Goal: Information Seeking & Learning: Learn about a topic

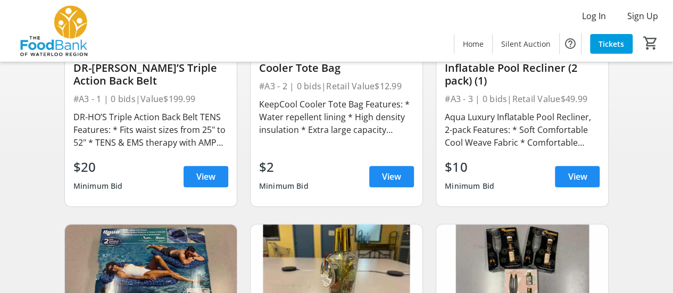
scroll to position [213, 0]
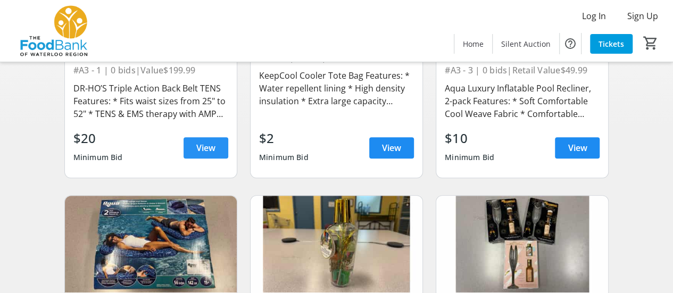
click at [217, 147] on span at bounding box center [206, 148] width 45 height 26
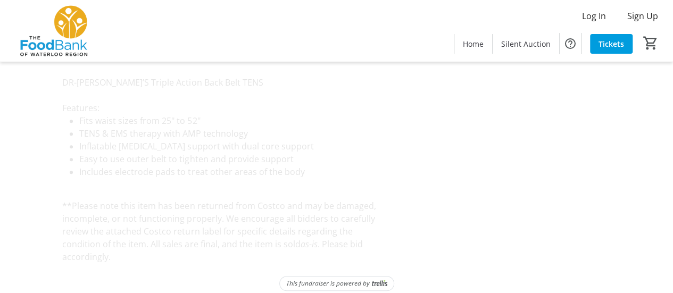
scroll to position [278, 0]
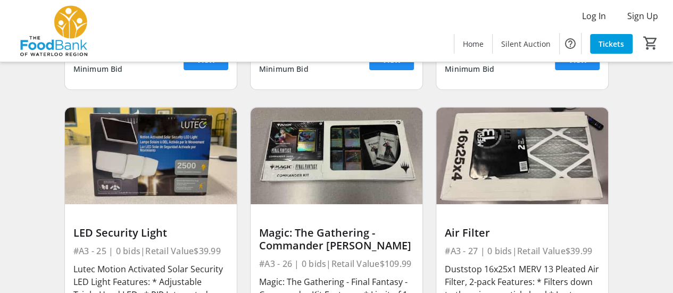
scroll to position [2271, 0]
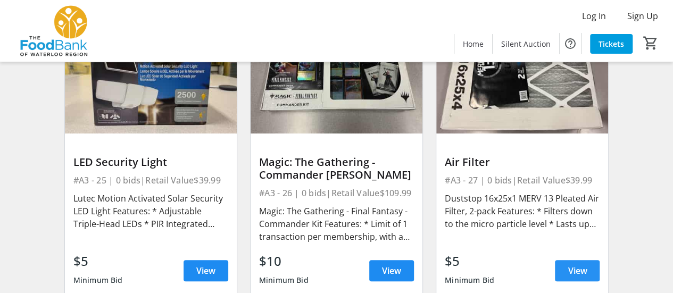
click at [584, 265] on span "View" at bounding box center [577, 271] width 19 height 13
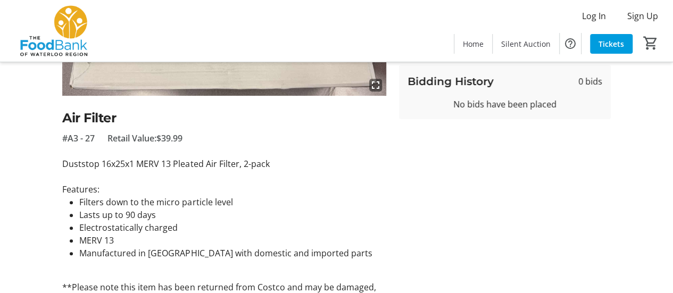
scroll to position [136, 0]
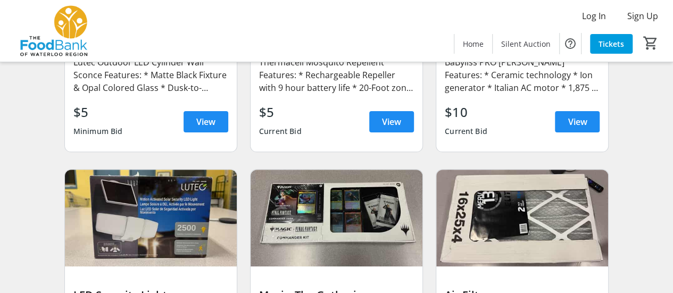
scroll to position [2200, 0]
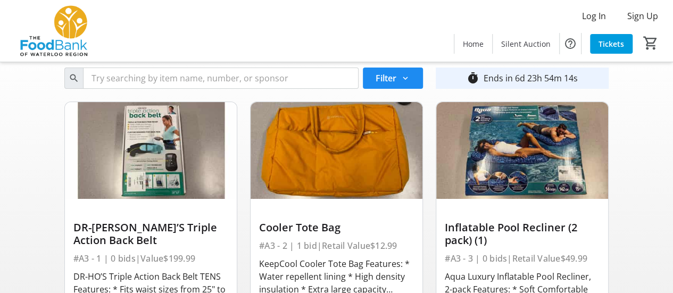
scroll to position [142, 0]
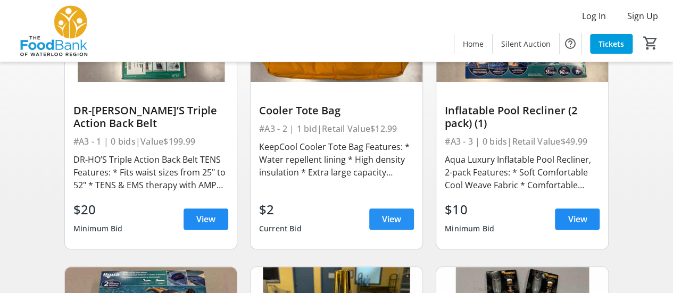
click at [385, 223] on span "View" at bounding box center [391, 219] width 19 height 13
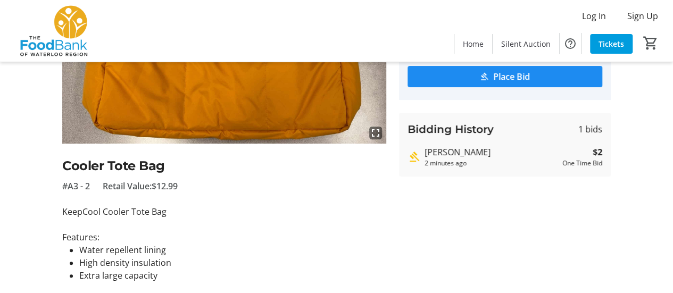
scroll to position [142, 0]
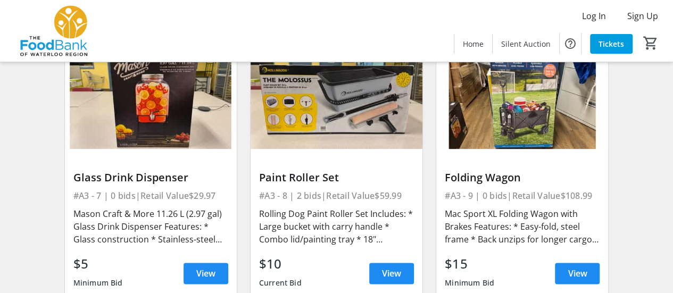
scroll to position [710, 0]
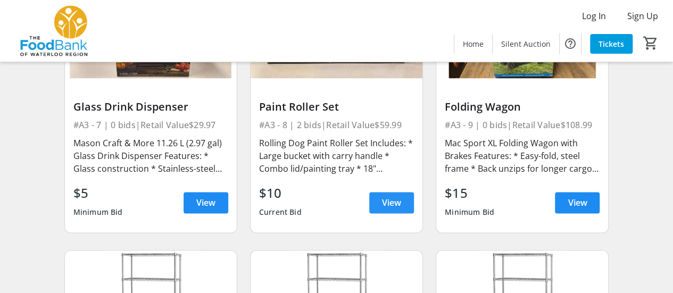
click at [377, 199] on span at bounding box center [391, 203] width 45 height 26
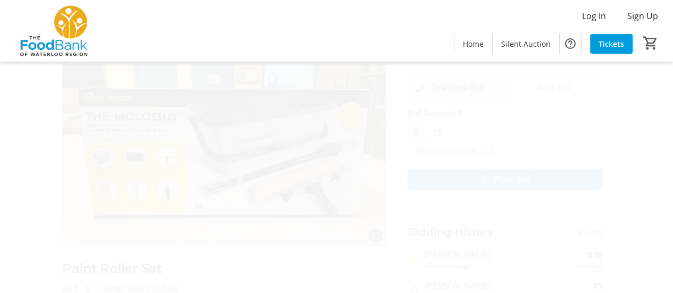
scroll to position [71, 0]
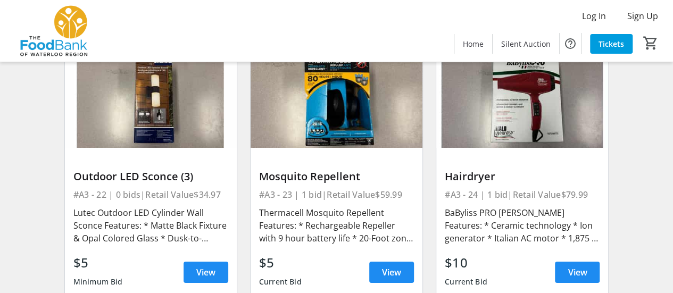
scroll to position [2058, 0]
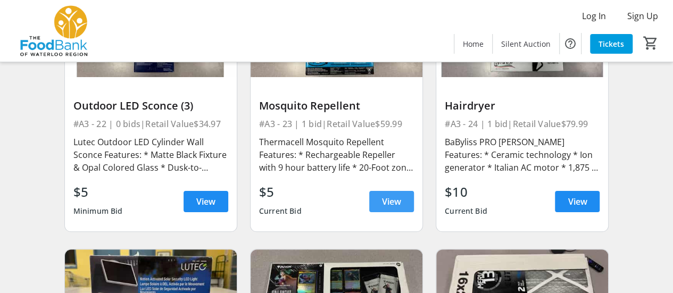
click at [385, 192] on span at bounding box center [391, 202] width 45 height 26
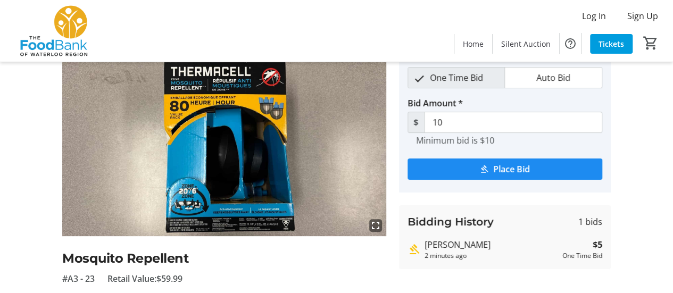
scroll to position [71, 0]
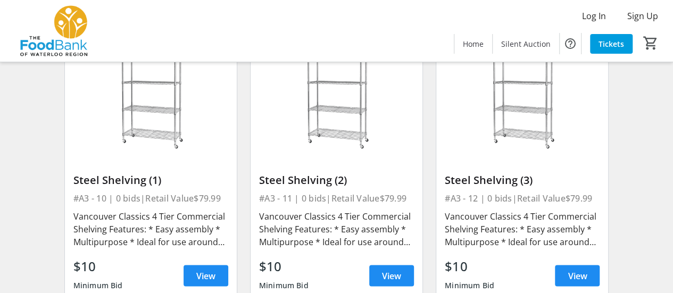
scroll to position [923, 0]
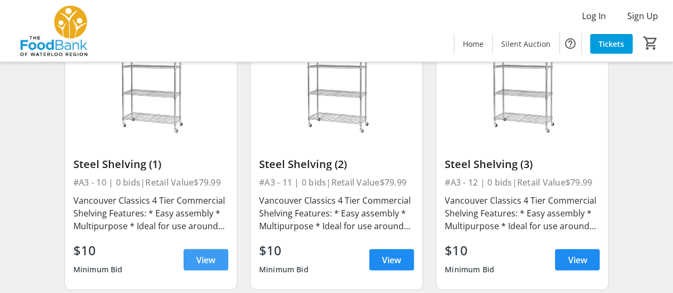
click at [210, 258] on span "View" at bounding box center [205, 259] width 19 height 13
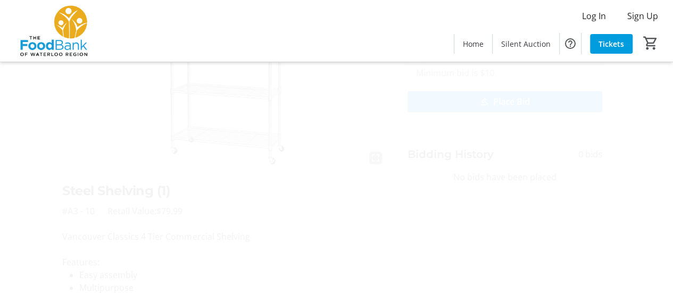
scroll to position [142, 0]
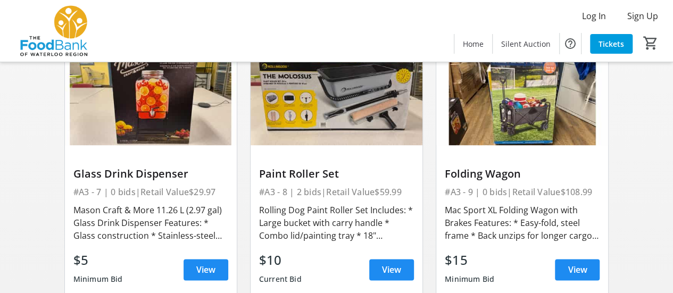
scroll to position [639, 0]
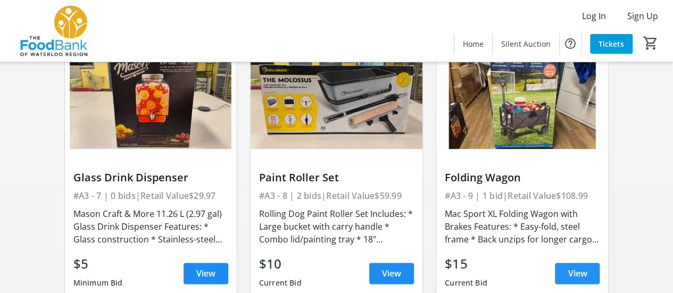
click at [570, 275] on span "View" at bounding box center [577, 273] width 19 height 13
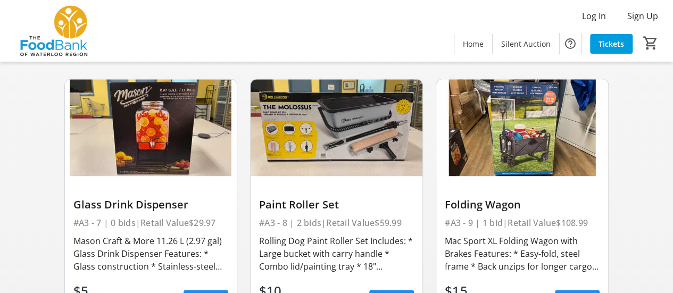
scroll to position [639, 0]
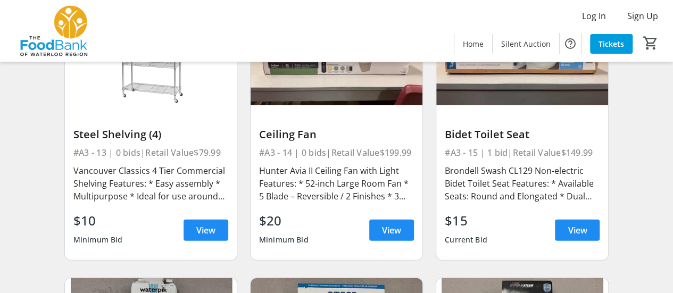
scroll to position [1206, 0]
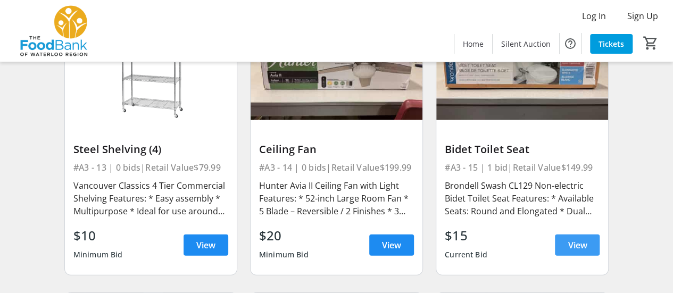
click at [581, 240] on span "View" at bounding box center [577, 245] width 19 height 13
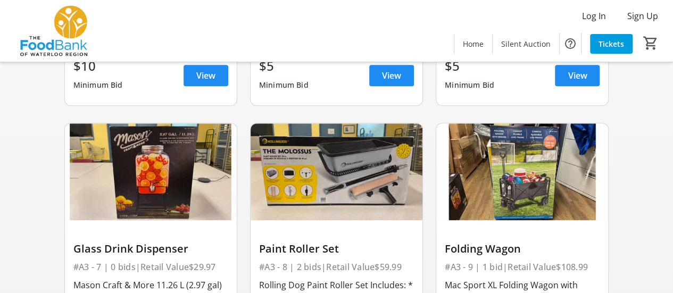
scroll to position [639, 0]
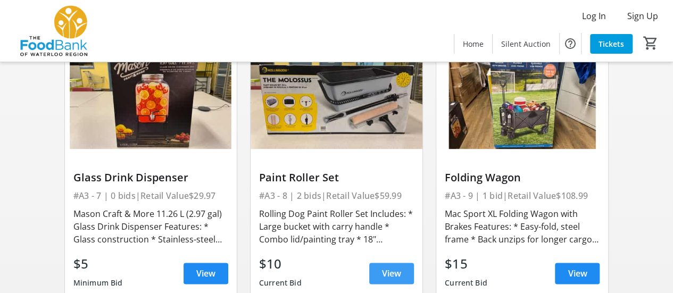
click at [389, 267] on span "View" at bounding box center [391, 273] width 19 height 13
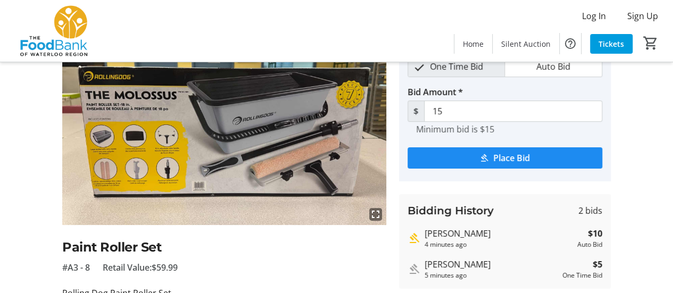
scroll to position [71, 0]
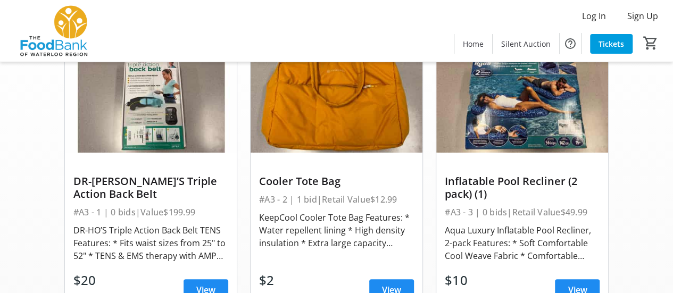
scroll to position [639, 0]
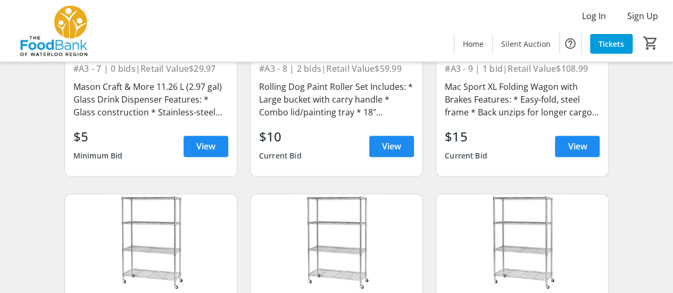
scroll to position [780, 0]
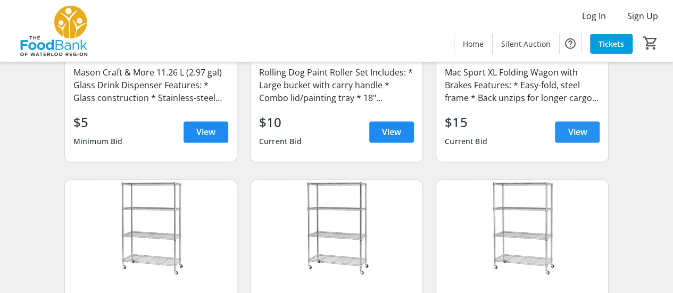
click at [594, 126] on span at bounding box center [577, 132] width 45 height 26
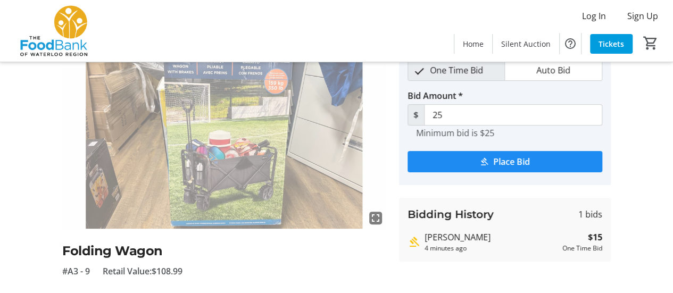
scroll to position [71, 0]
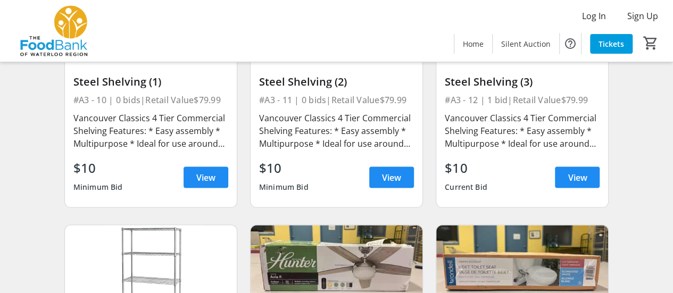
scroll to position [993, 0]
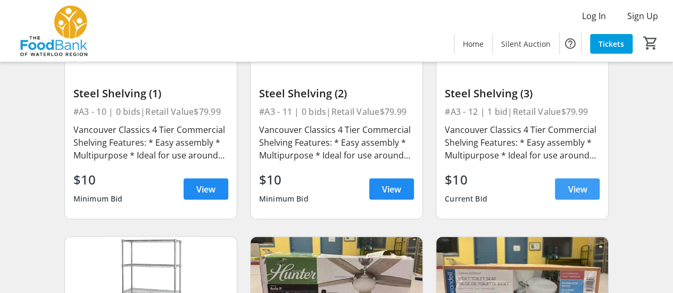
click at [577, 187] on span "View" at bounding box center [577, 189] width 19 height 13
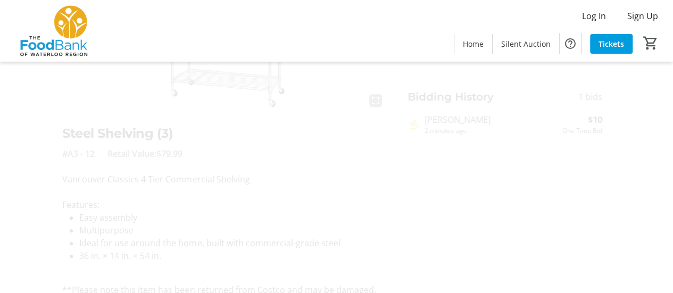
scroll to position [213, 0]
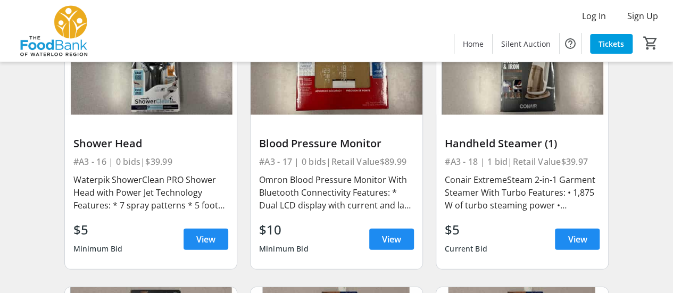
scroll to position [1491, 0]
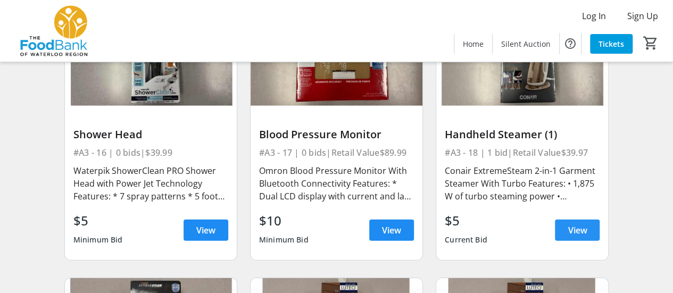
click at [575, 230] on span "View" at bounding box center [577, 230] width 19 height 13
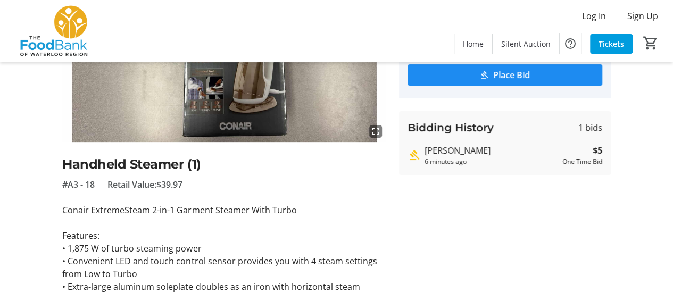
scroll to position [142, 0]
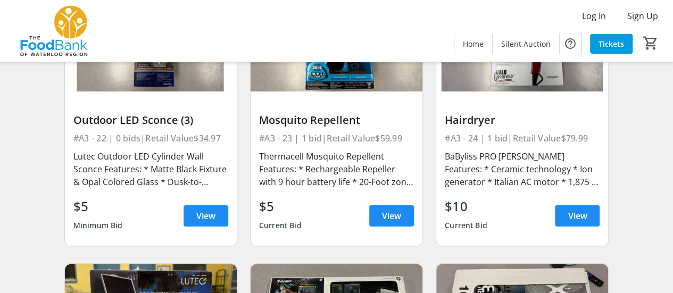
scroll to position [2058, 0]
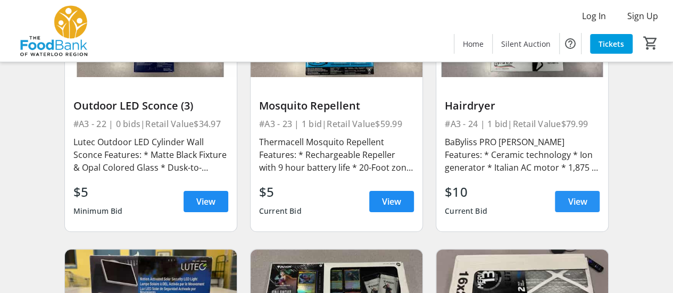
click at [579, 199] on span "View" at bounding box center [577, 201] width 19 height 13
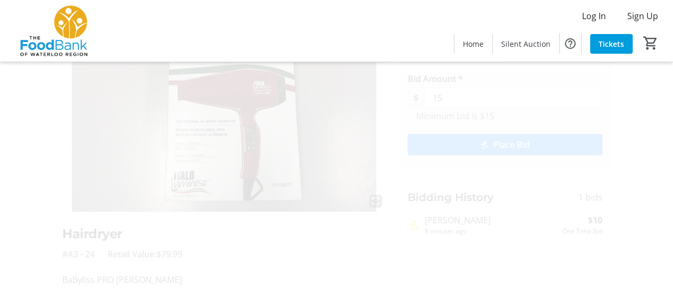
scroll to position [142, 0]
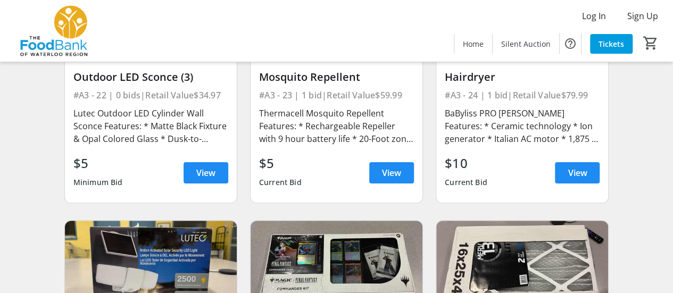
scroll to position [2058, 0]
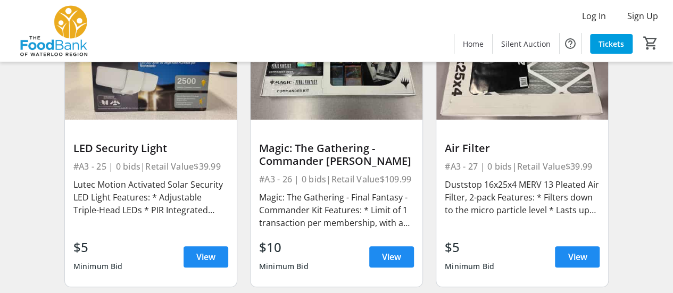
scroll to position [2271, 0]
